Goal: Check status: Check status

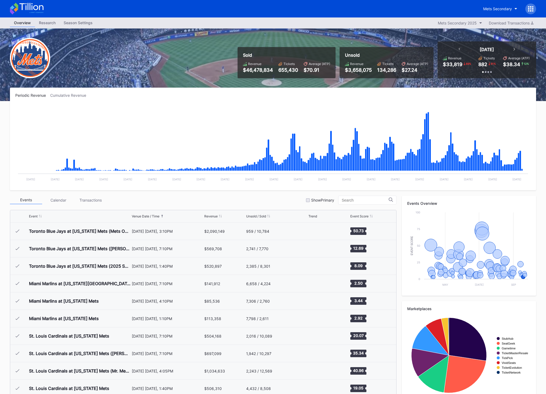
scroll to position [1169, 0]
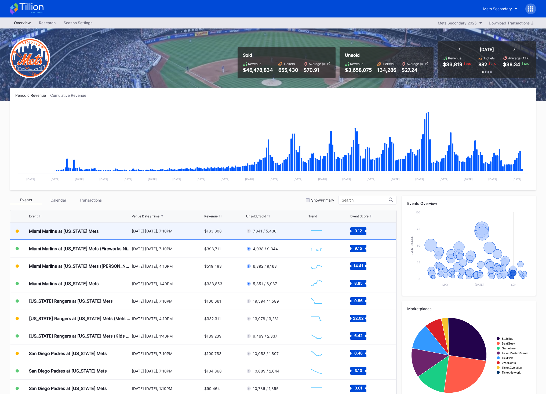
click at [207, 226] on div "$183,308" at bounding box center [224, 230] width 41 height 17
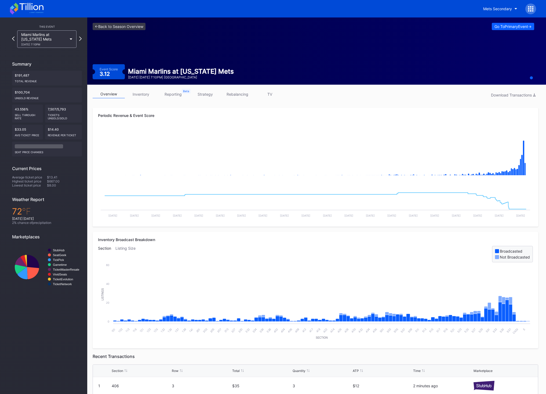
click at [232, 93] on link "rebalancing" at bounding box center [237, 94] width 32 height 8
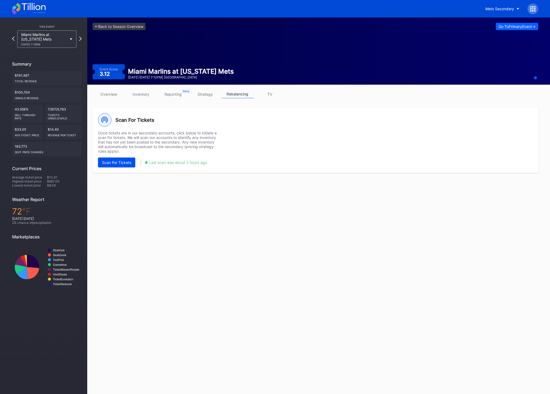
click at [131, 165] on button "Scan For Tickets" at bounding box center [116, 162] width 37 height 10
click at [38, 8] on icon at bounding box center [29, 9] width 34 height 12
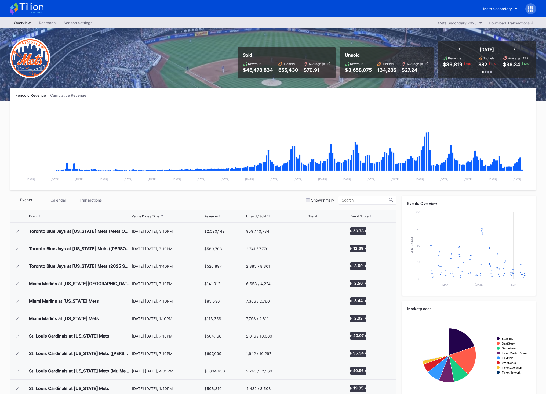
scroll to position [1169, 0]
